Goal: Transaction & Acquisition: Purchase product/service

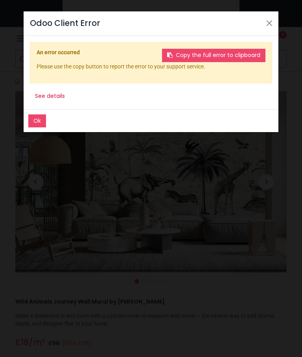
click at [249, 50] on button "Copy the full error to clipboard" at bounding box center [213, 55] width 103 height 13
click at [272, 26] on button "Close" at bounding box center [269, 23] width 12 height 12
